Goal: Check status: Check status

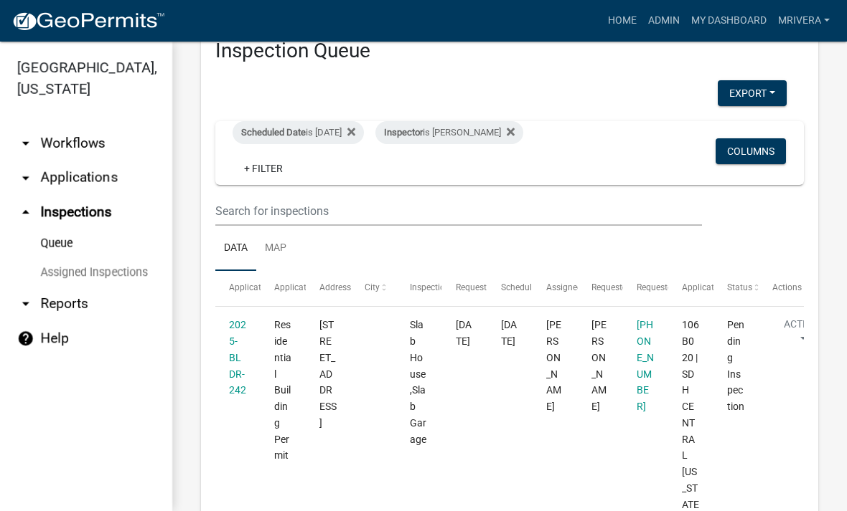
scroll to position [43, 0]
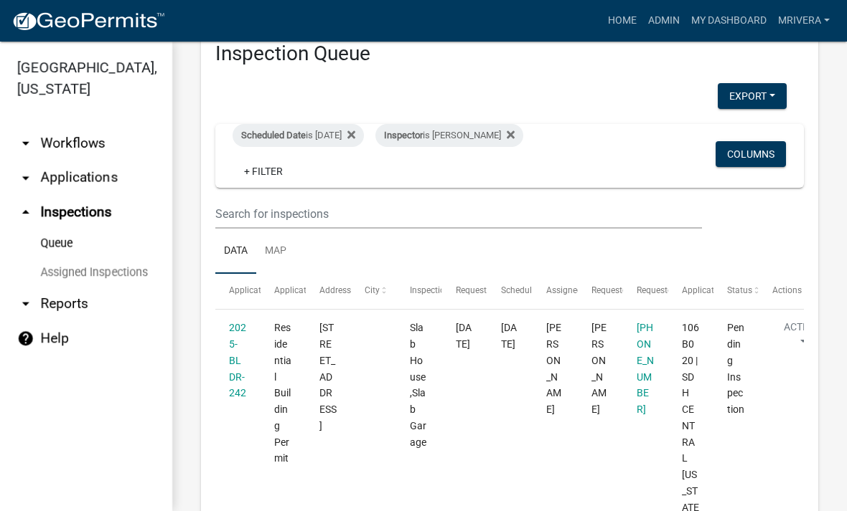
click at [340, 135] on div "Scheduled Date is [DATE]" at bounding box center [297, 135] width 131 height 23
click at [356, 175] on input "[DATE]" at bounding box center [323, 188] width 100 height 29
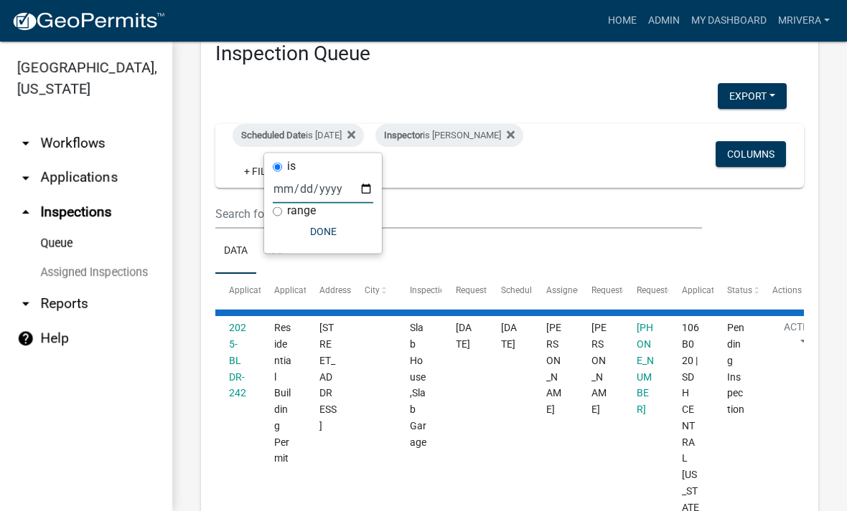
scroll to position [0, 0]
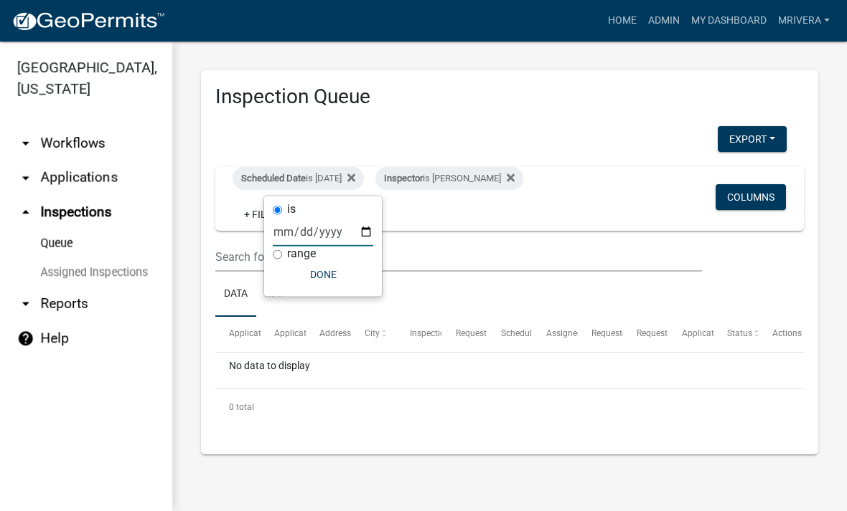
click at [331, 227] on input "[DATE]" at bounding box center [323, 231] width 100 height 29
type input "[DATE]"
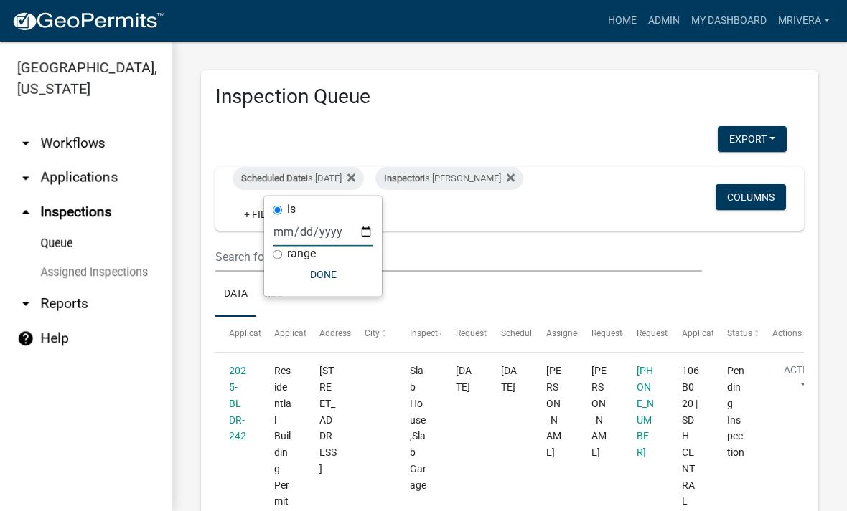
click at [327, 277] on button "Done" at bounding box center [323, 275] width 100 height 26
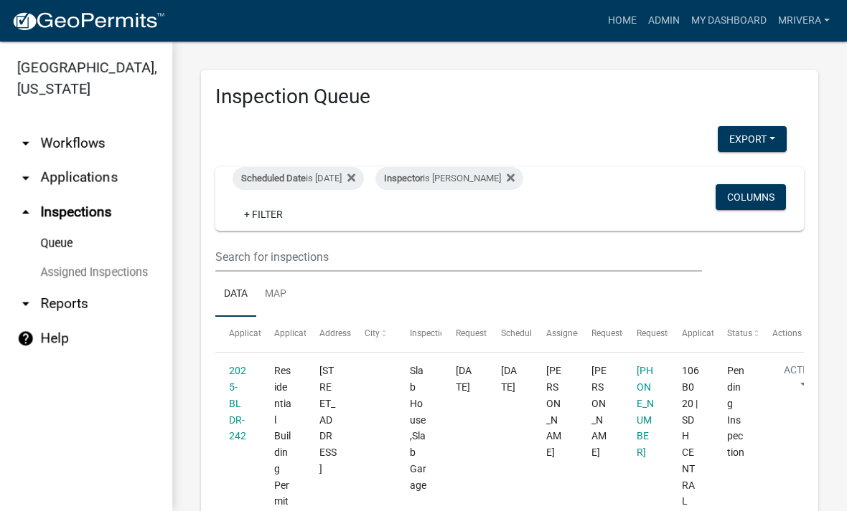
click at [500, 181] on div "Inspector is [PERSON_NAME]" at bounding box center [449, 178] width 148 height 23
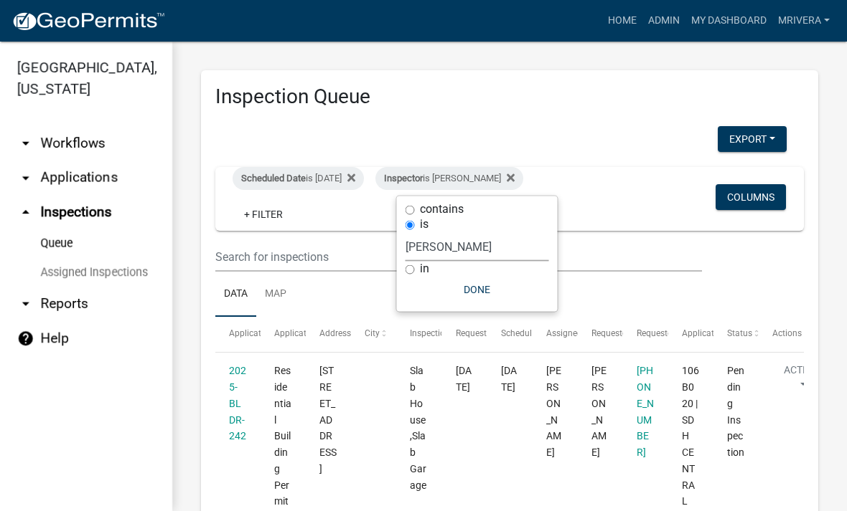
click at [500, 247] on select "Select an option None [PERSON_NAME] [PERSON_NAME] [PERSON_NAME] Quistan [PERSON…" at bounding box center [476, 246] width 143 height 29
select select "a0ea4169-8540-4a2c-b9f4-cf4c1ffdeb95"
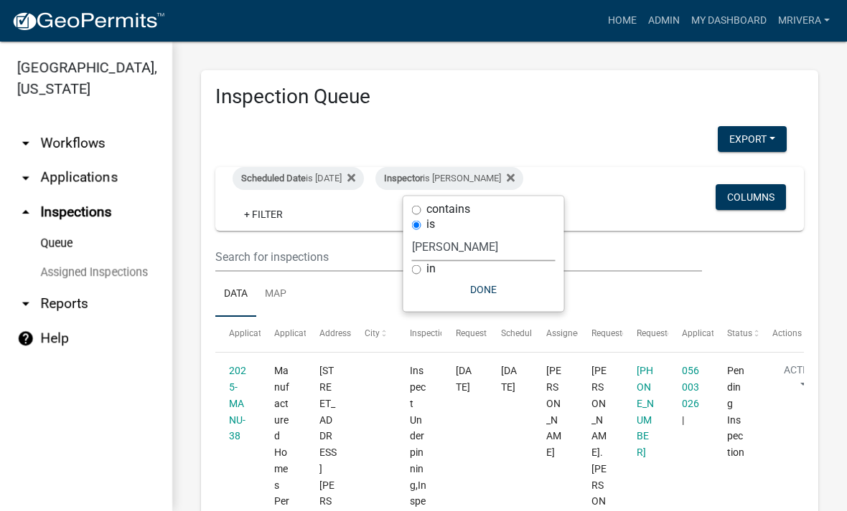
click at [518, 283] on button "Done" at bounding box center [483, 290] width 143 height 26
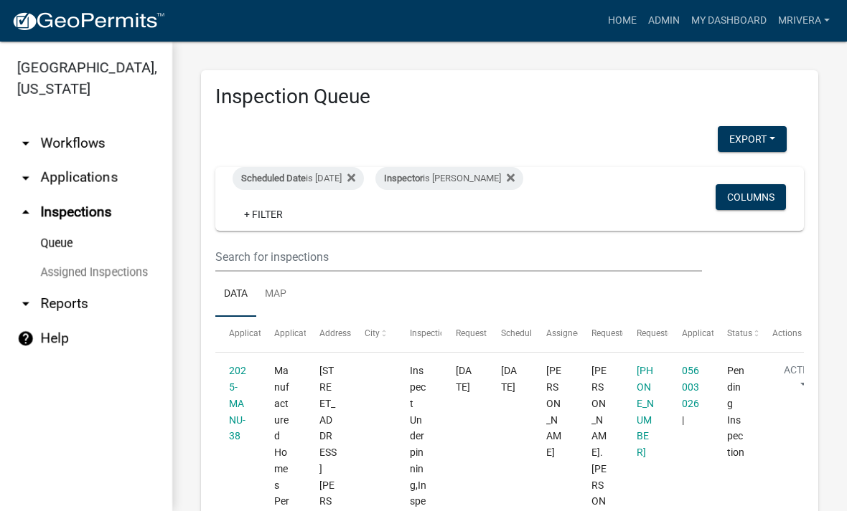
click at [488, 179] on div "Inspector is [PERSON_NAME]" at bounding box center [449, 178] width 148 height 23
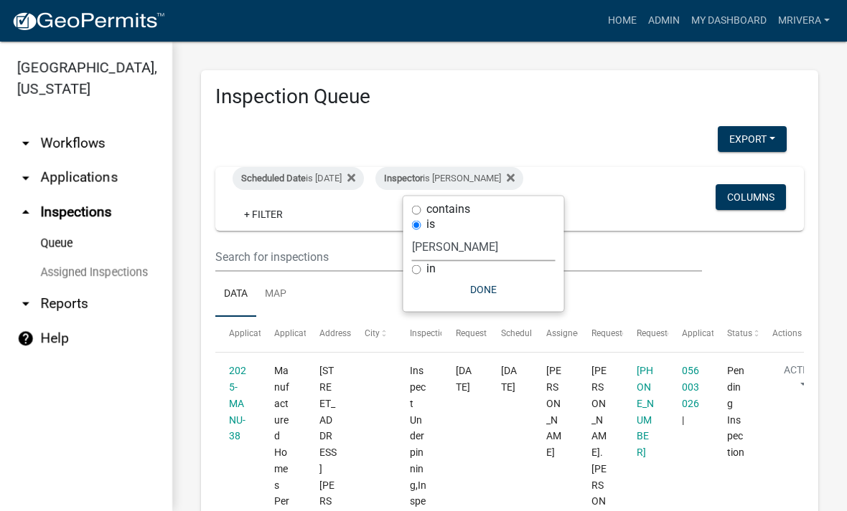
click at [501, 243] on select "Select an option None [PERSON_NAME] [PERSON_NAME] [PERSON_NAME] Quistan [PERSON…" at bounding box center [483, 246] width 143 height 29
select select "07642ab0-564c-47bb-824b-0ccf2da83593"
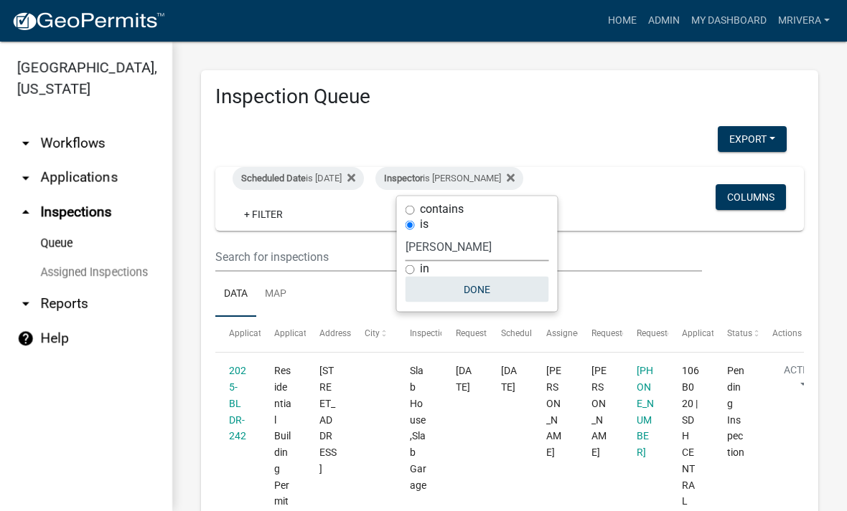
click at [507, 289] on button "Done" at bounding box center [476, 290] width 143 height 26
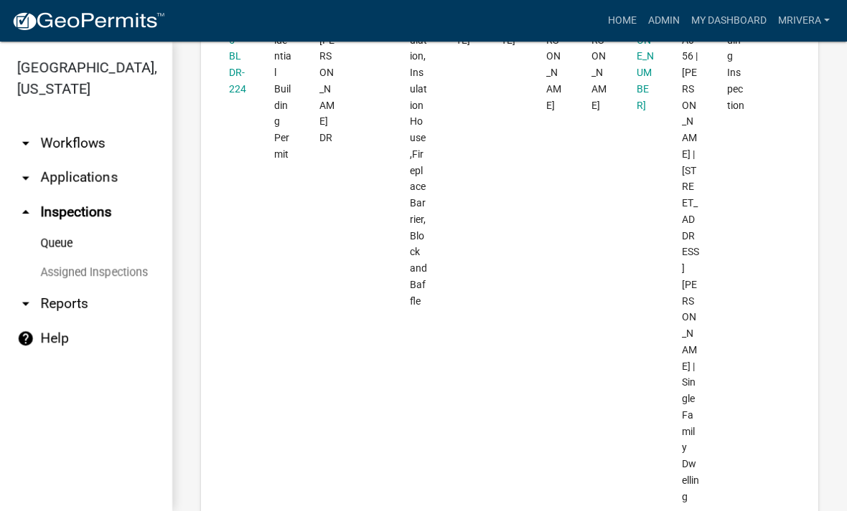
scroll to position [1040, 0]
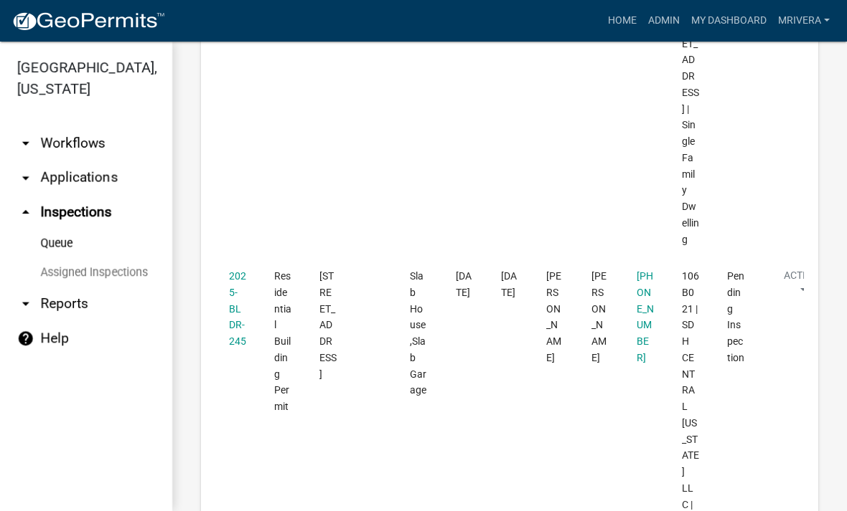
scroll to position [4278, 0]
